Goal: Navigation & Orientation: Find specific page/section

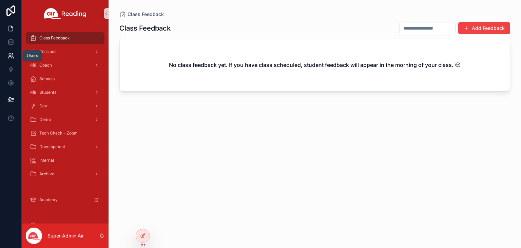
click at [12, 55] on icon at bounding box center [12, 54] width 1 height 2
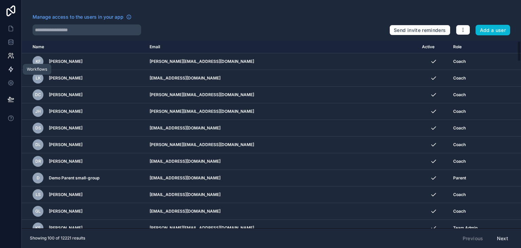
click at [12, 73] on link at bounding box center [10, 69] width 21 height 14
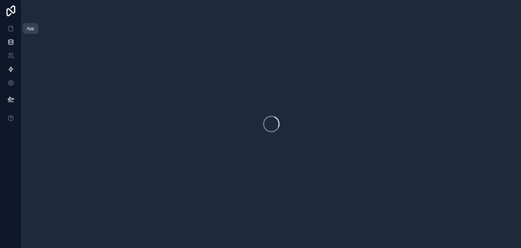
drag, startPoint x: 10, startPoint y: 32, endPoint x: 10, endPoint y: 36, distance: 4.1
click at [10, 31] on icon at bounding box center [10, 28] width 7 height 7
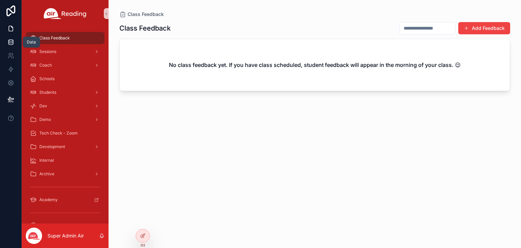
click at [13, 45] on icon at bounding box center [10, 42] width 7 height 7
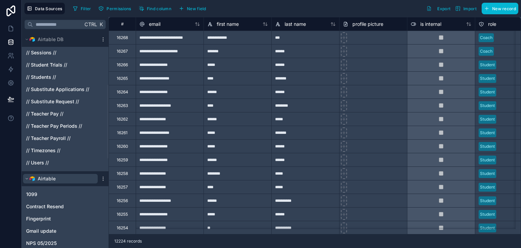
scroll to position [170, 0]
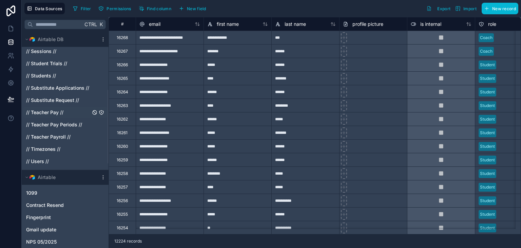
click at [49, 113] on span "// Teacher Pay //" at bounding box center [44, 112] width 37 height 7
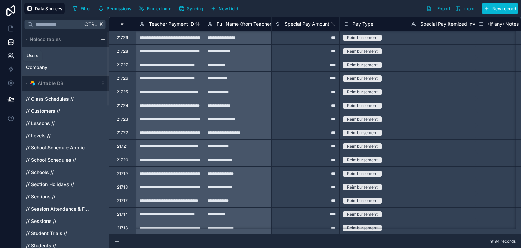
click at [12, 54] on icon at bounding box center [12, 54] width 1 height 2
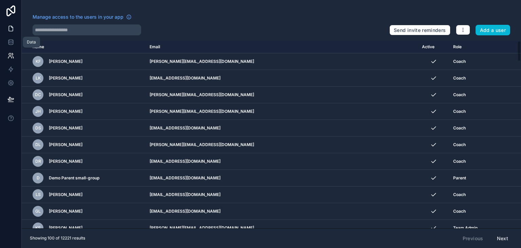
drag, startPoint x: 10, startPoint y: 43, endPoint x: 10, endPoint y: 25, distance: 17.6
click at [10, 42] on icon at bounding box center [10, 42] width 7 height 7
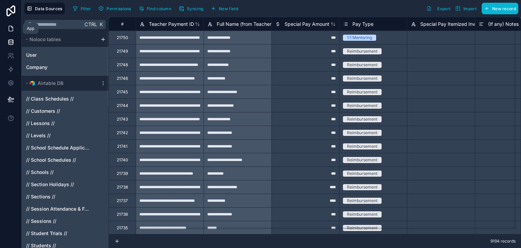
click at [9, 27] on icon at bounding box center [11, 28] width 4 height 5
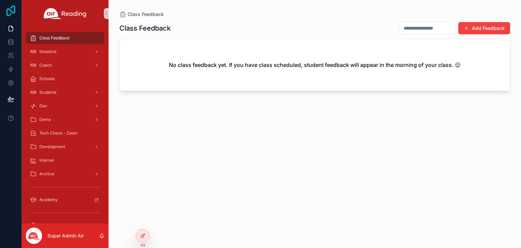
click at [11, 10] on icon at bounding box center [11, 10] width 14 height 11
